Goal: Find specific page/section: Find specific page/section

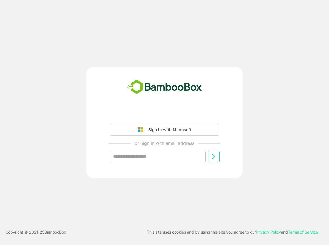
type input "**********"
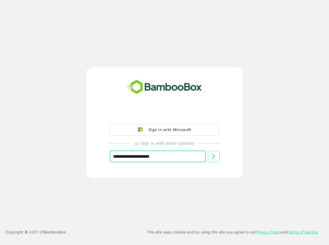
click at [214, 157] on icon at bounding box center [213, 157] width 7 height 7
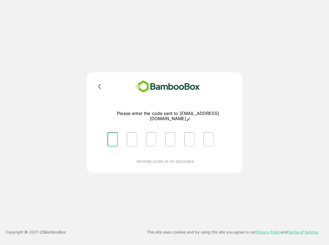
type input "*"
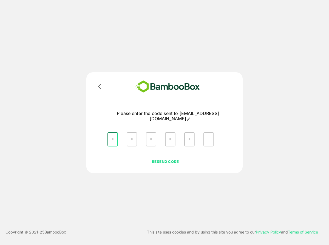
click at [114, 133] on input "*" at bounding box center [113, 139] width 10 height 14
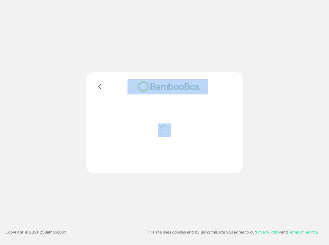
click at [114, 133] on div at bounding box center [164, 131] width 137 height 72
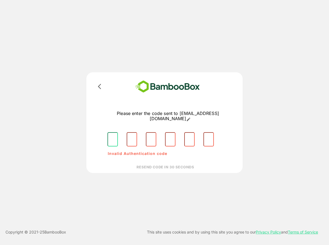
click at [114, 133] on input "Please enter OTP character 1" at bounding box center [113, 139] width 10 height 14
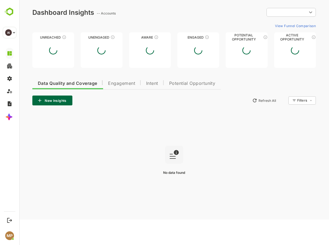
type input "**********"
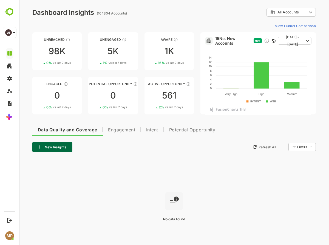
click at [67, 129] on span "Data Quality and Coverage" at bounding box center [67, 130] width 59 height 4
click at [122, 129] on span "Engagement" at bounding box center [121, 130] width 27 height 4
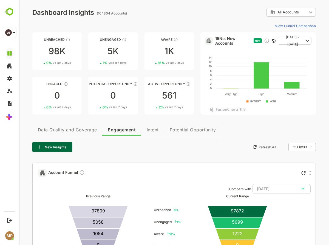
click at [153, 129] on span "Intent" at bounding box center [153, 130] width 12 height 4
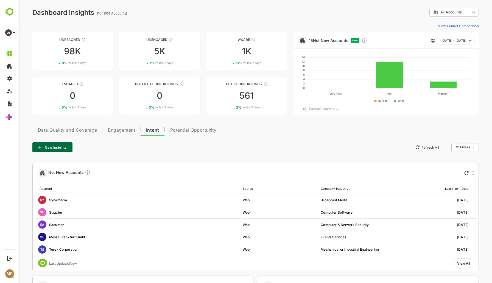
click at [193, 129] on span "Potential Opportunity" at bounding box center [193, 130] width 46 height 4
